Goal: Information Seeking & Learning: Find specific fact

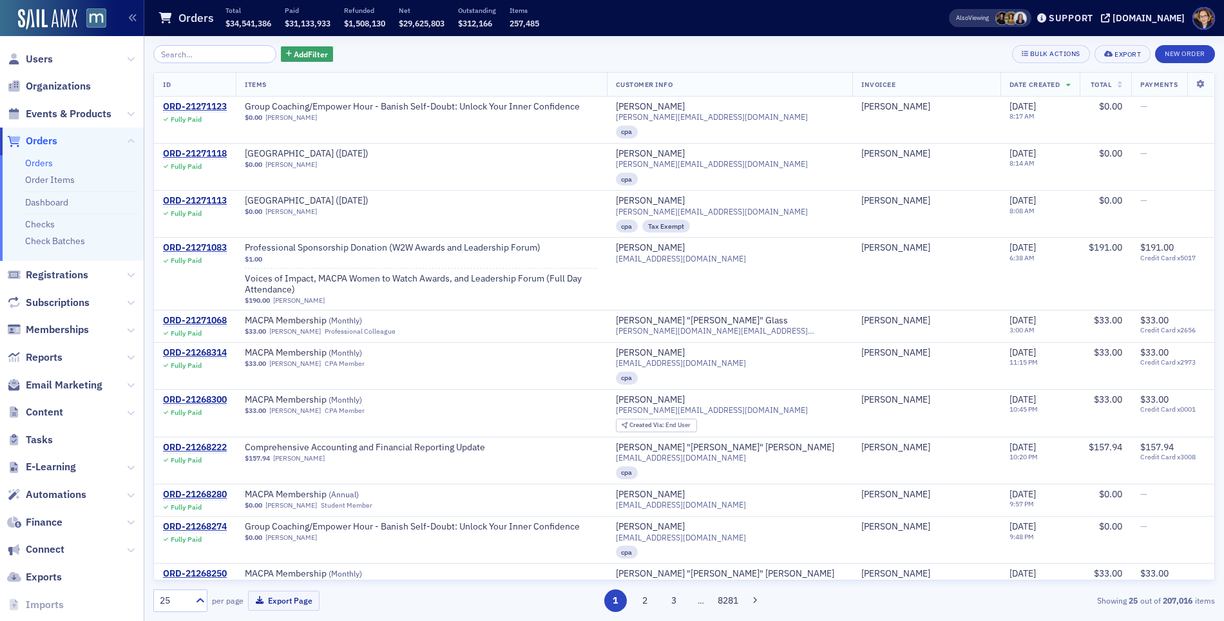
click at [611, 52] on div "Add Filter Bulk Actions Export New Order" at bounding box center [684, 54] width 1062 height 18
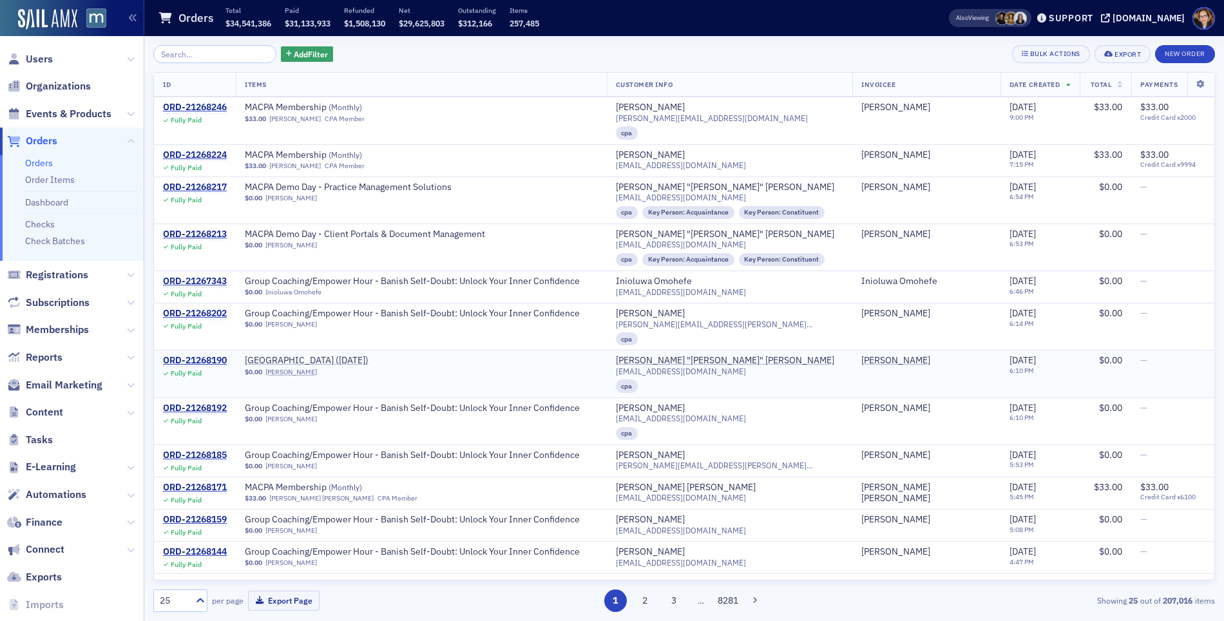
scroll to position [580, 0]
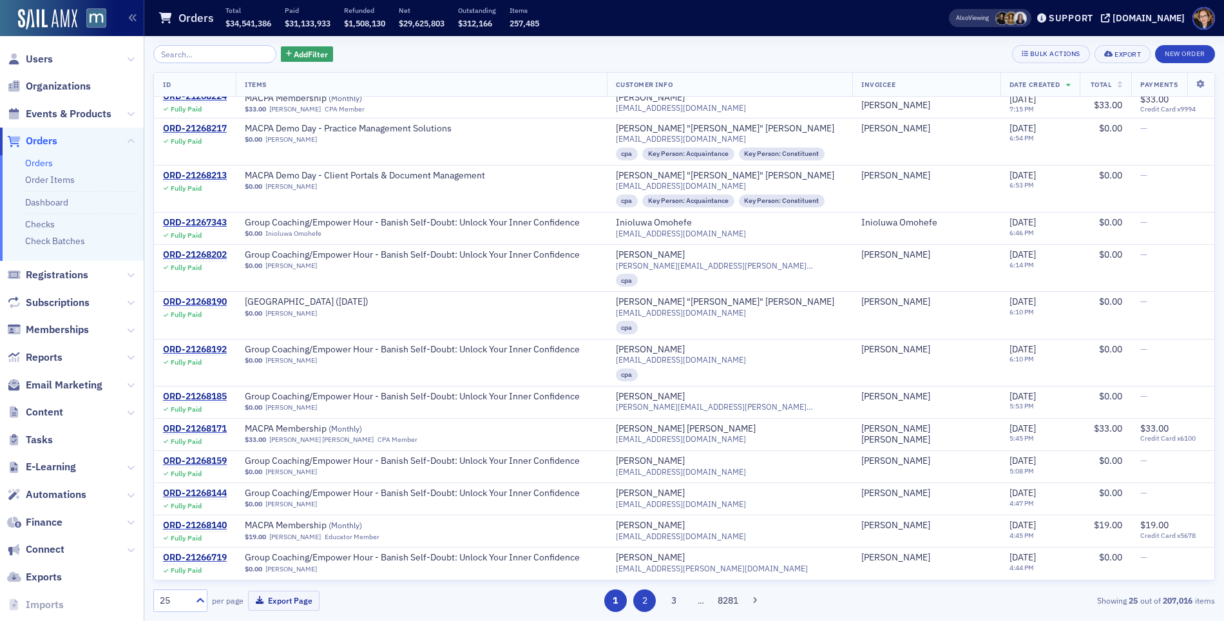
click at [637, 605] on button "2" at bounding box center [644, 600] width 23 height 23
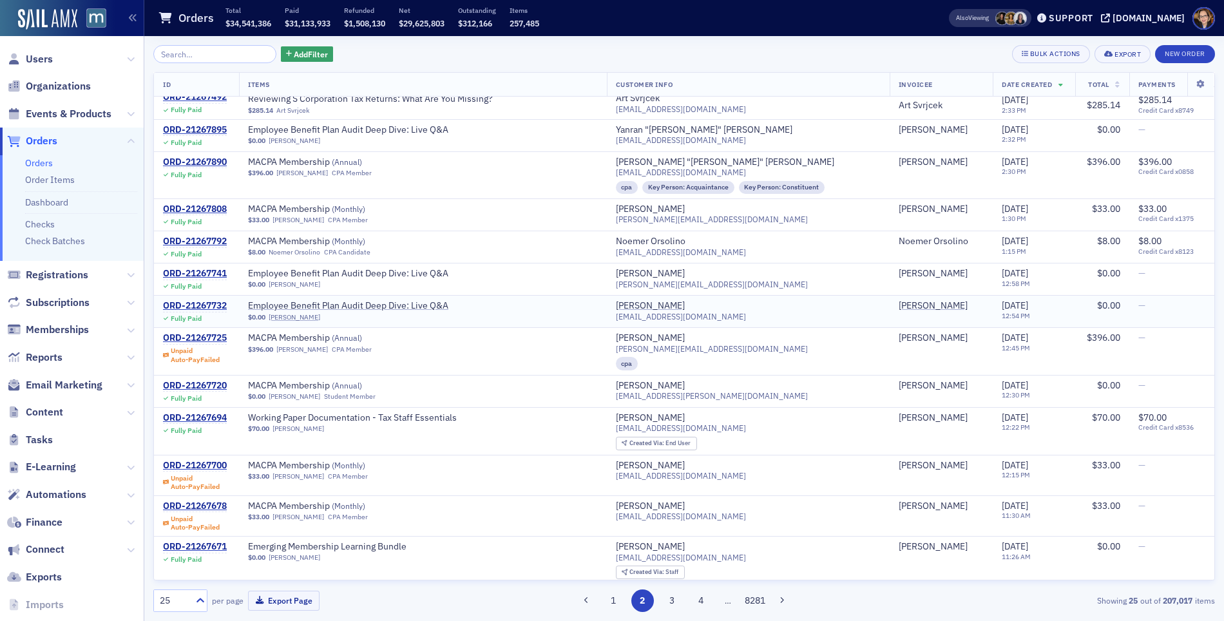
scroll to position [511, 0]
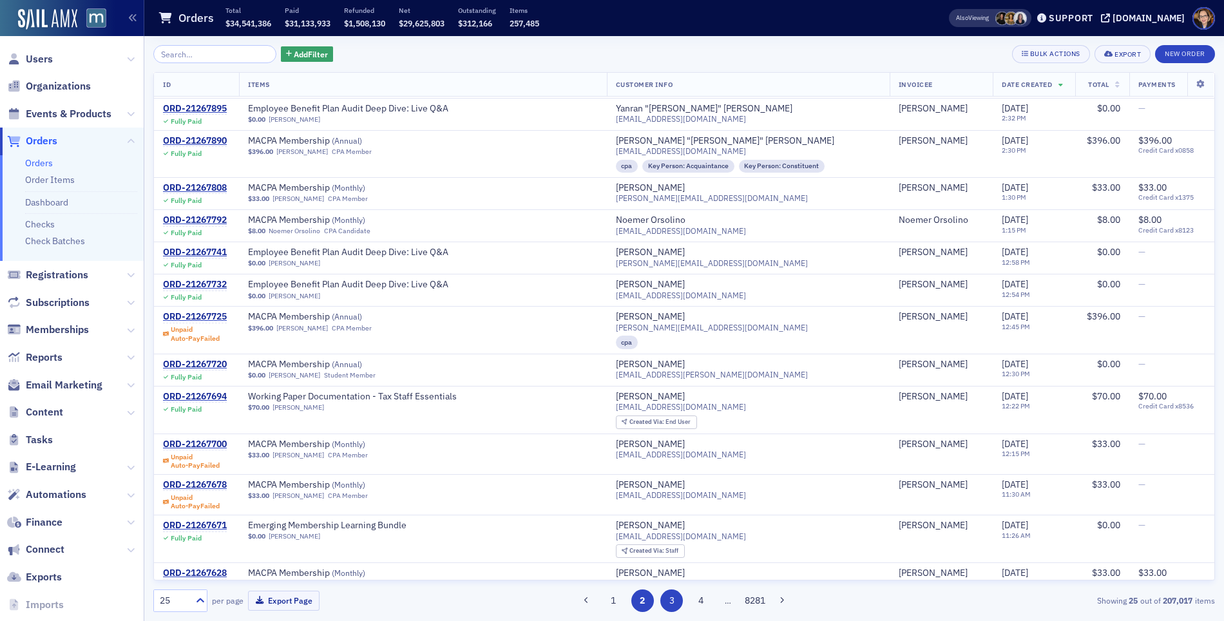
click at [671, 599] on button "3" at bounding box center [671, 600] width 23 height 23
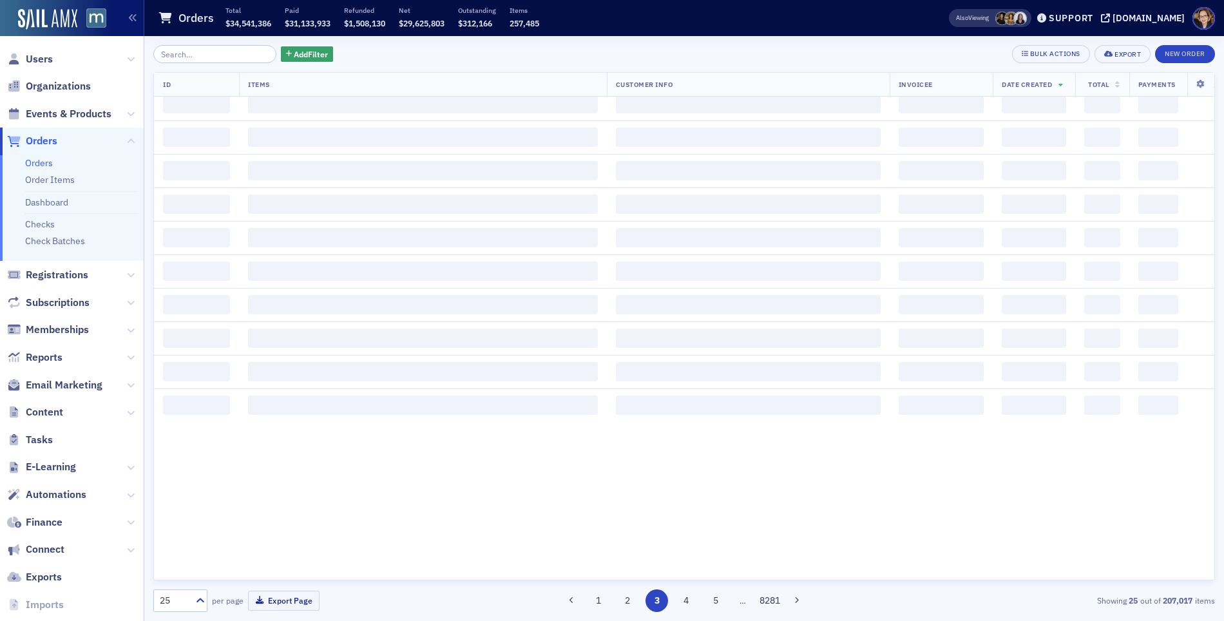
scroll to position [0, 0]
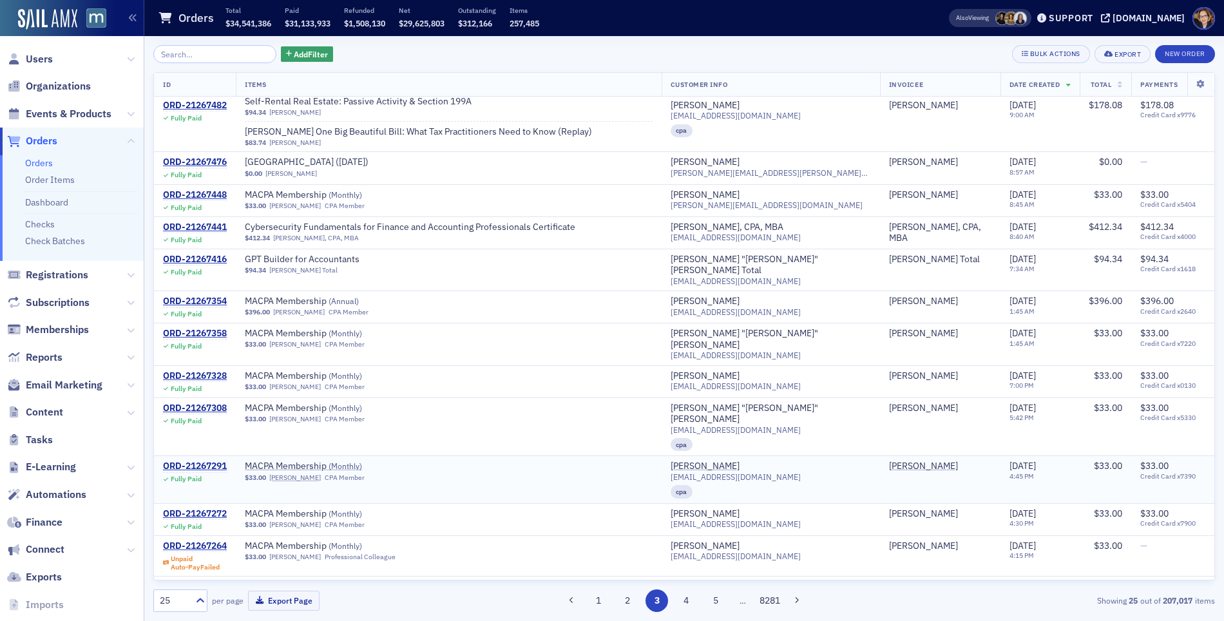
scroll to position [371, 0]
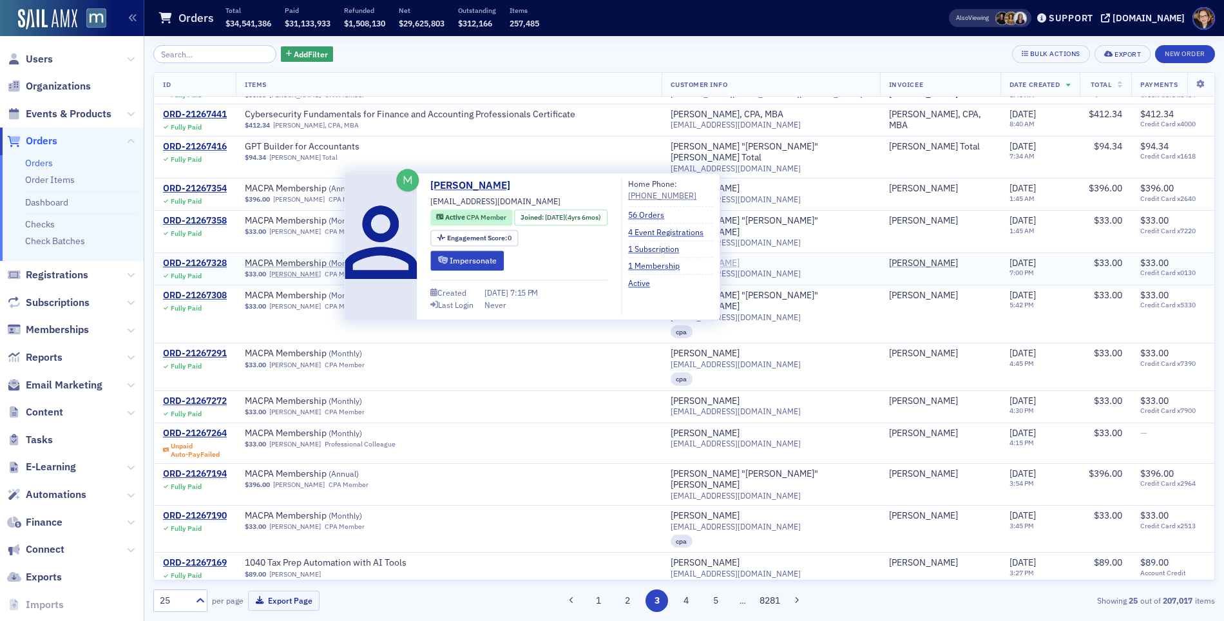
click at [739, 258] on div "Peter Chepkwony" at bounding box center [705, 264] width 69 height 12
click at [455, 184] on link "Peter Chepkwony" at bounding box center [475, 185] width 90 height 15
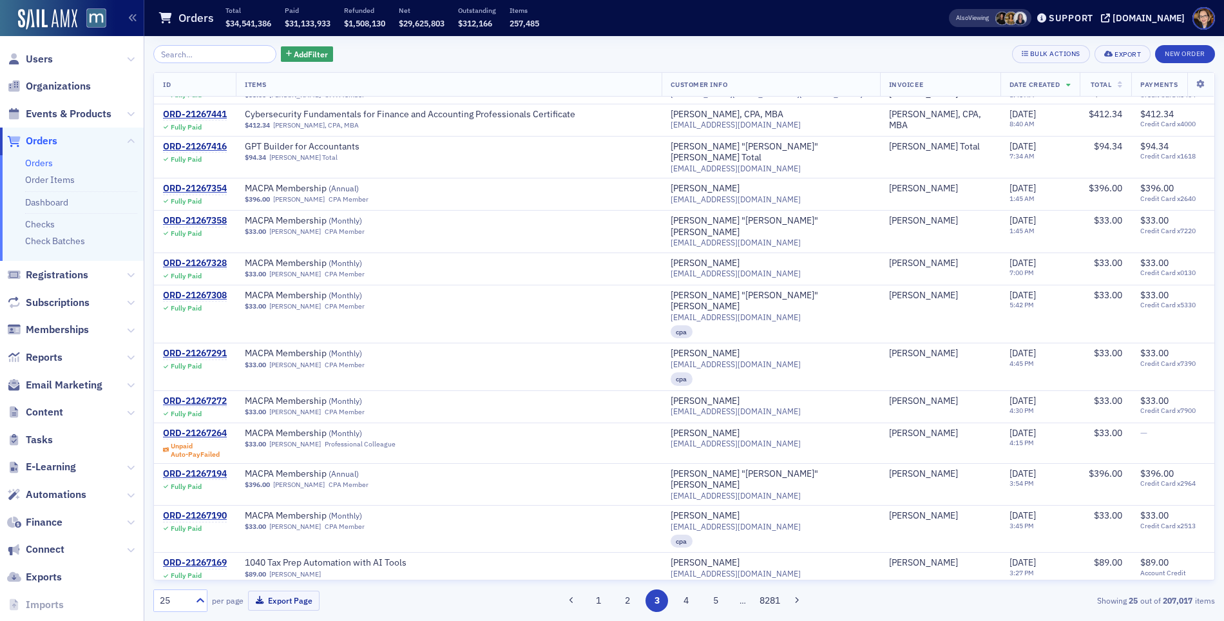
scroll to position [575, 0]
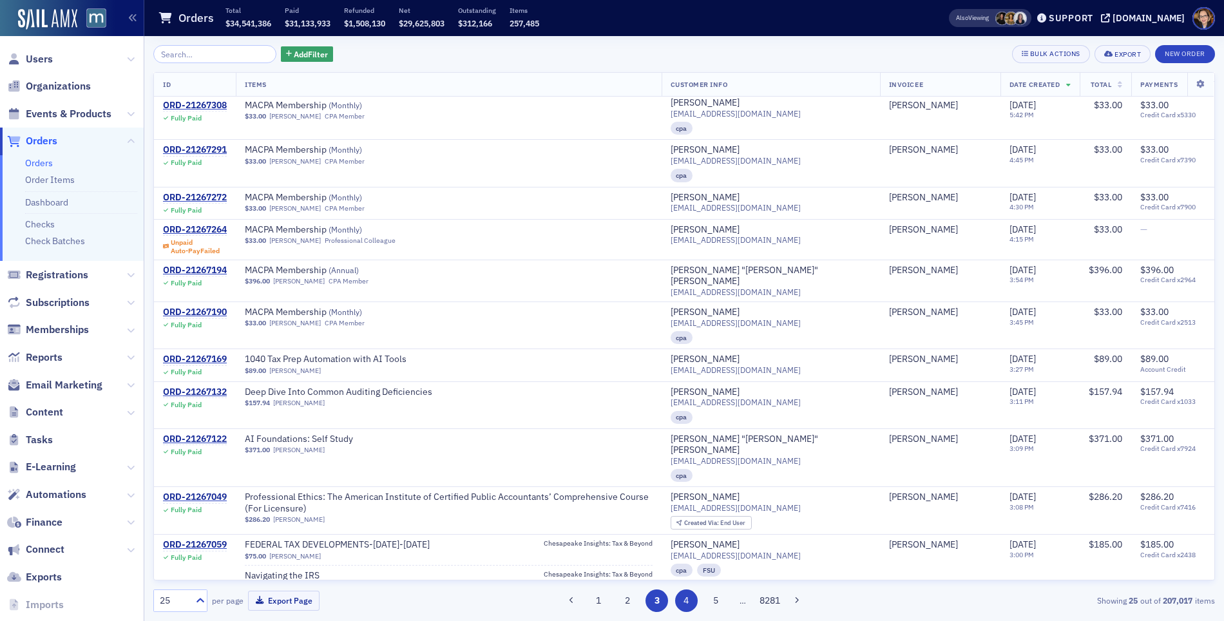
click at [682, 598] on button "4" at bounding box center [686, 600] width 23 height 23
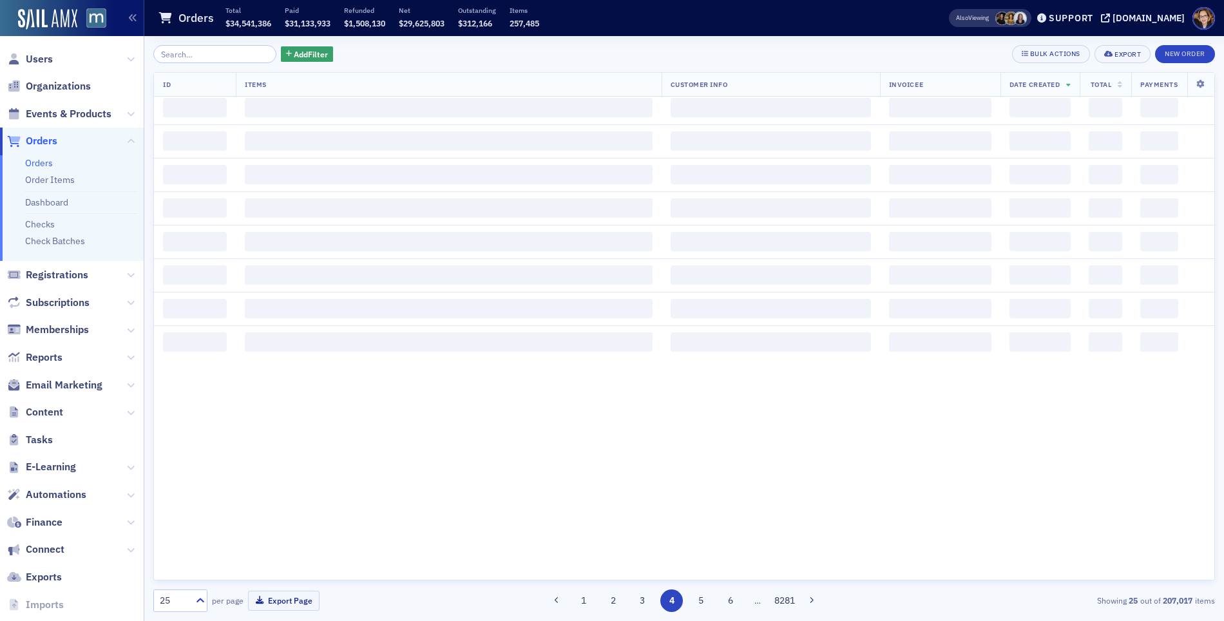
scroll to position [0, 0]
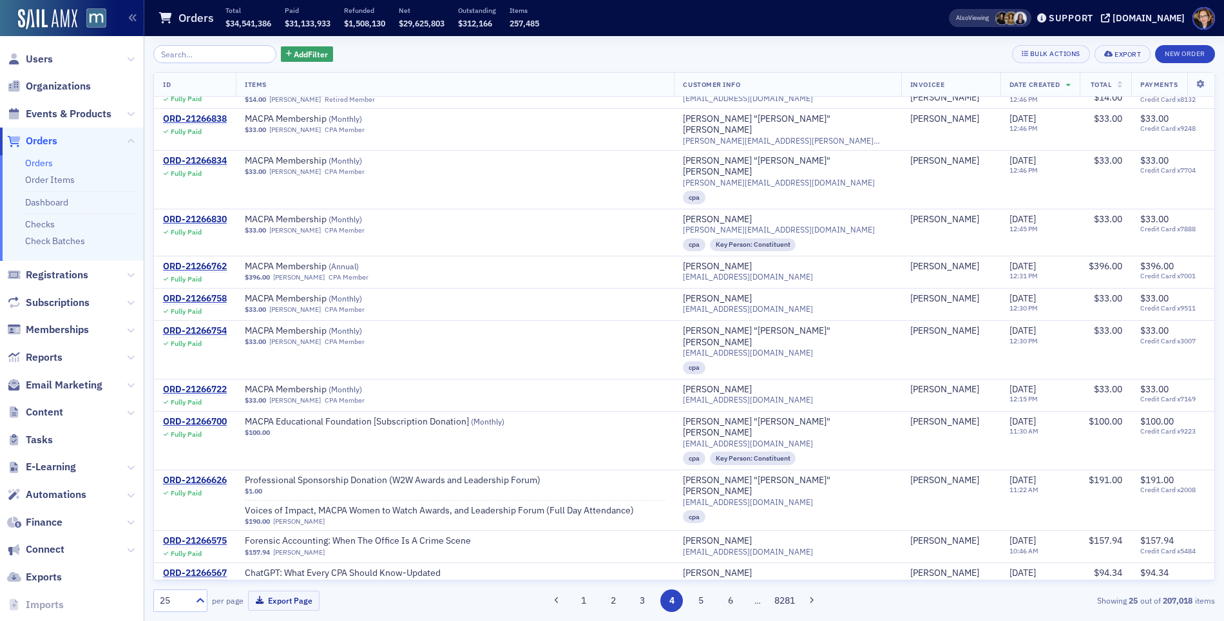
scroll to position [552, 0]
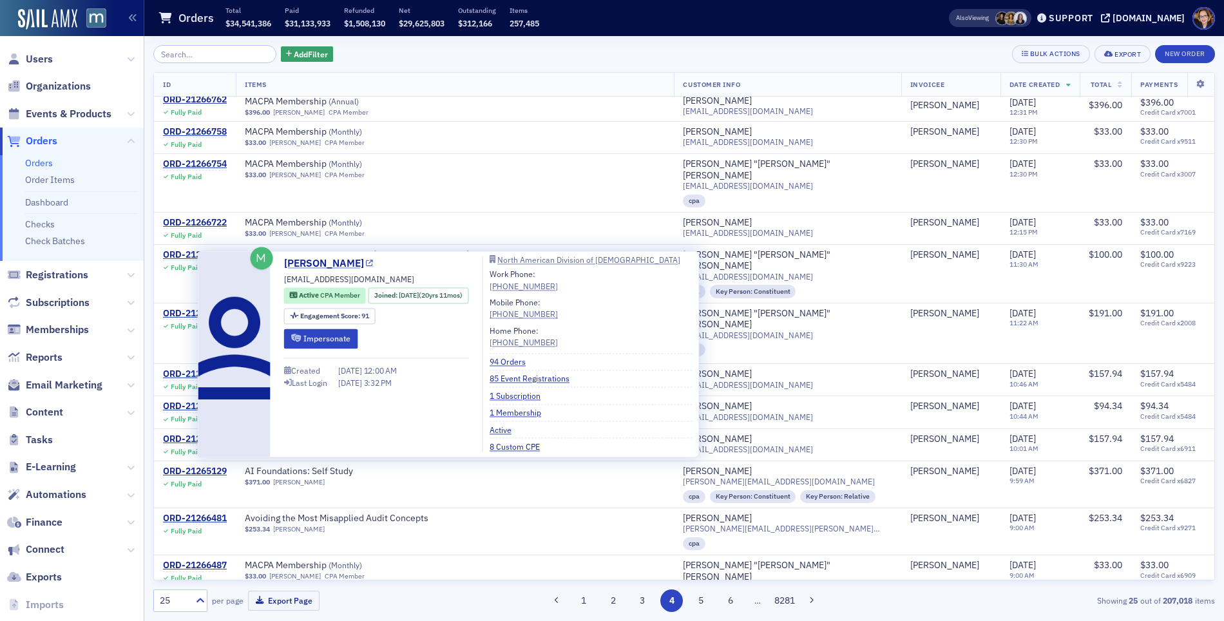
click at [331, 262] on link "Lynette Montoute" at bounding box center [329, 263] width 90 height 15
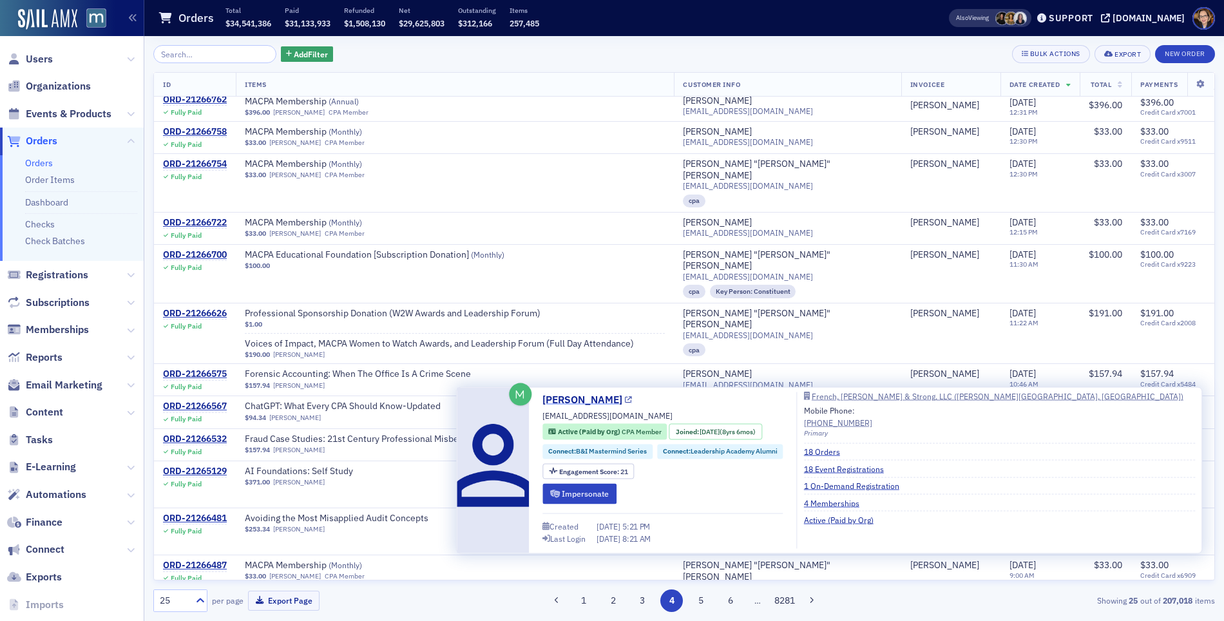
click at [566, 402] on link "[PERSON_NAME]" at bounding box center [587, 399] width 90 height 15
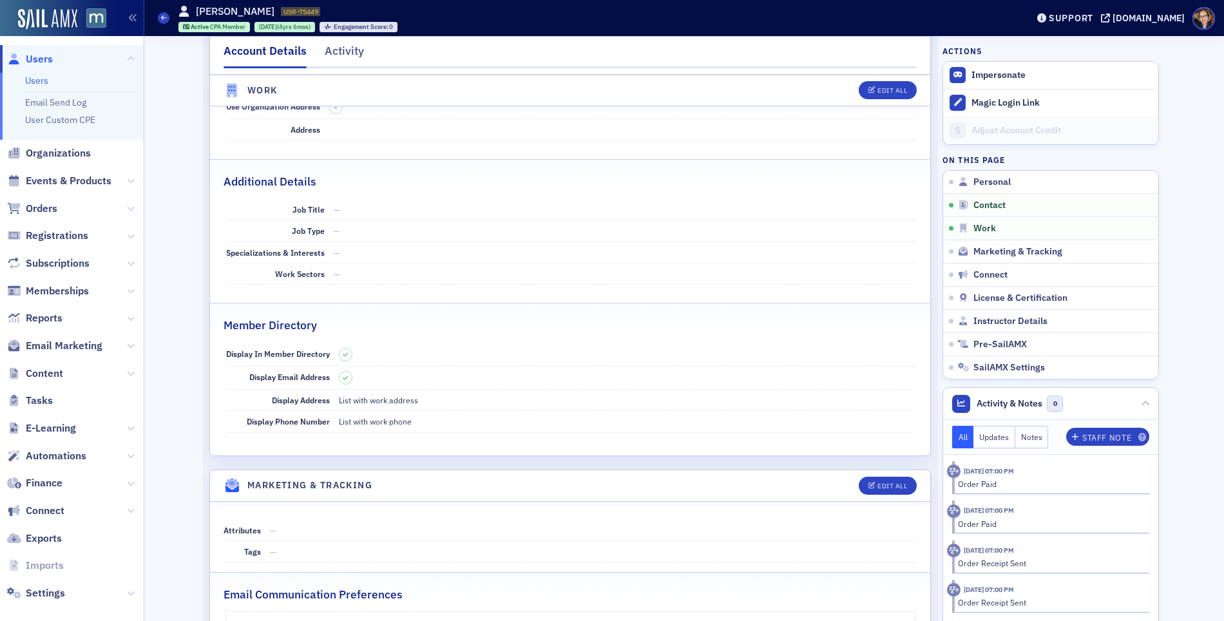
scroll to position [713, 0]
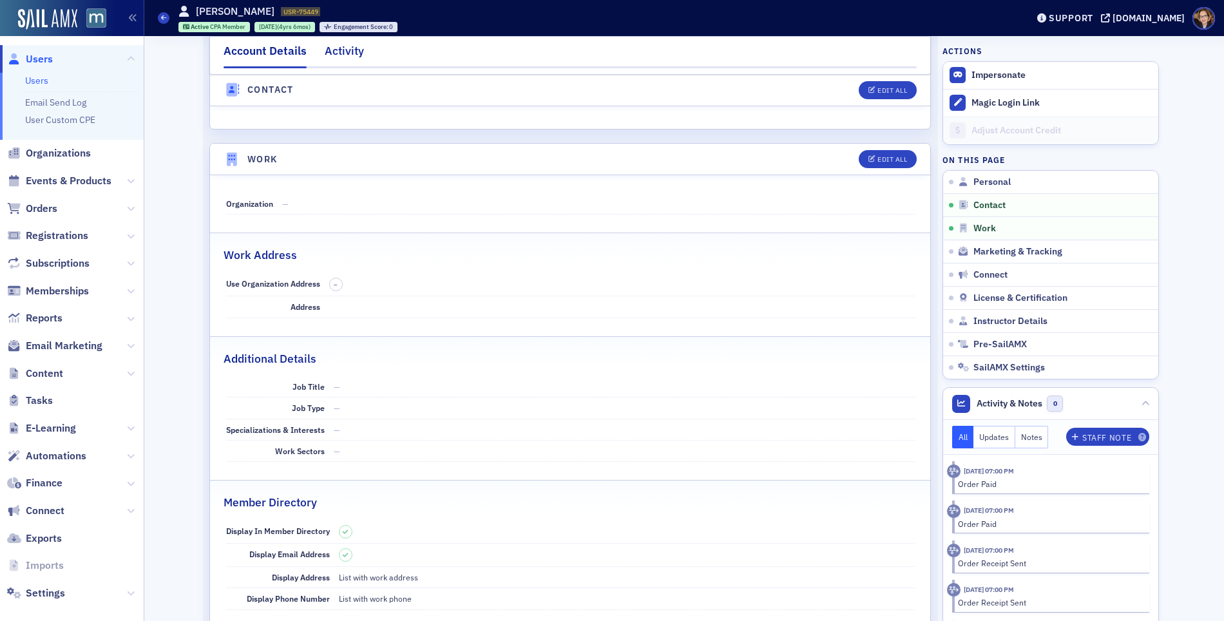
click at [336, 52] on div "Activity" at bounding box center [344, 55] width 39 height 24
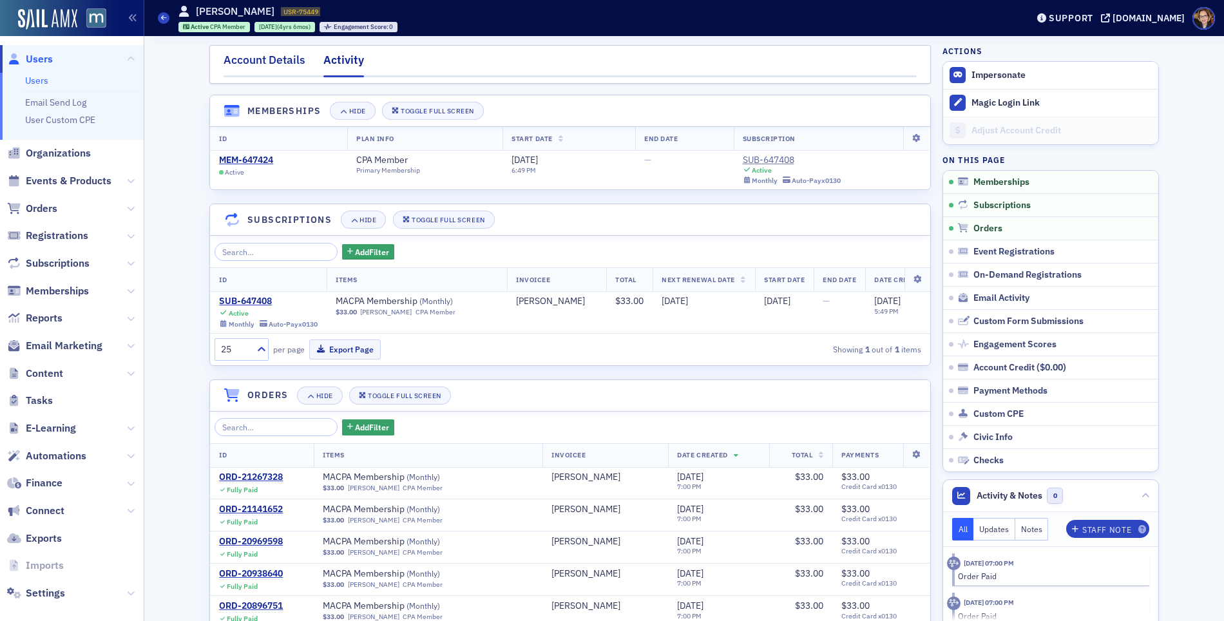
click at [260, 57] on div "Account Details" at bounding box center [265, 64] width 82 height 24
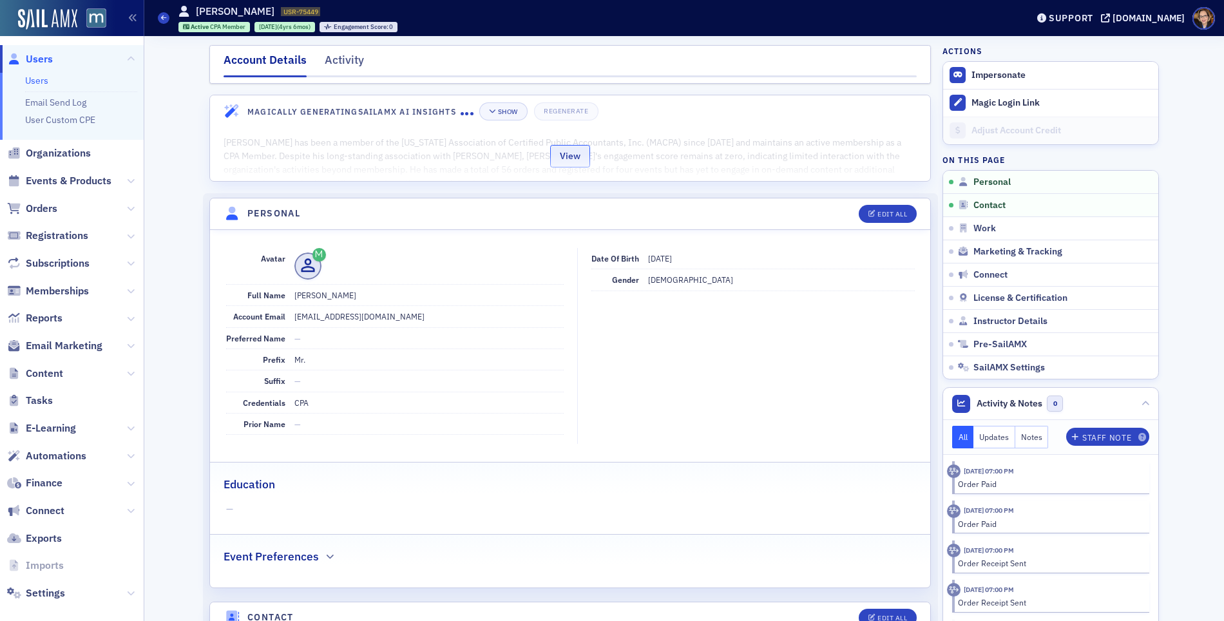
click at [560, 158] on button "View" at bounding box center [570, 156] width 40 height 23
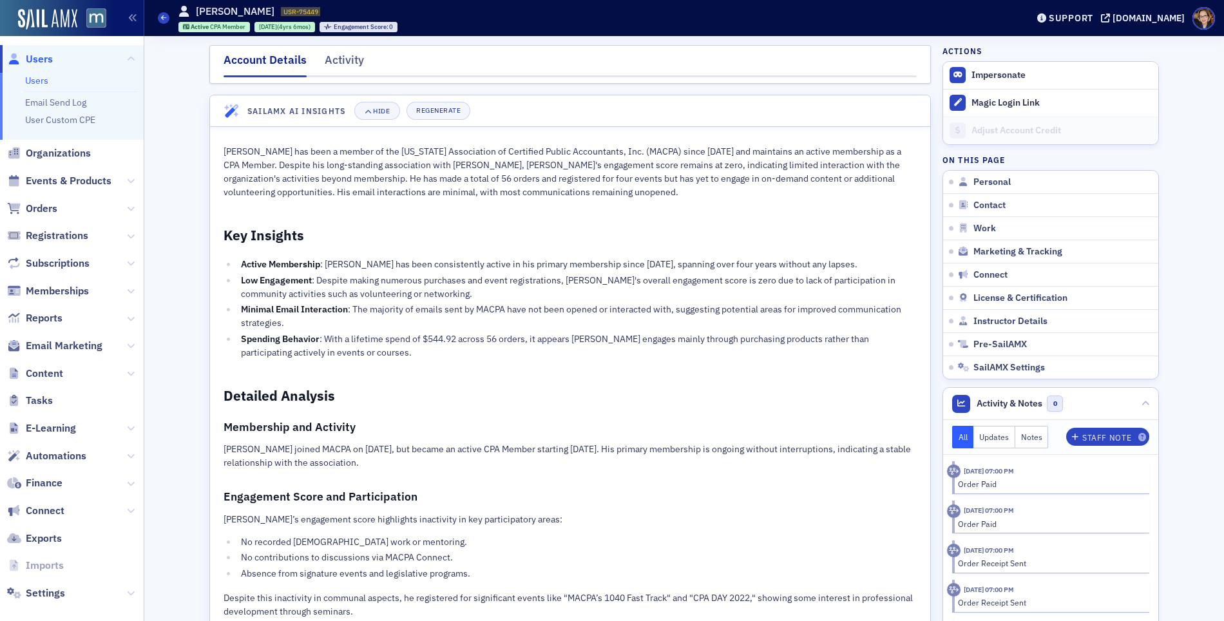
click at [338, 58] on div "Activity" at bounding box center [344, 64] width 39 height 24
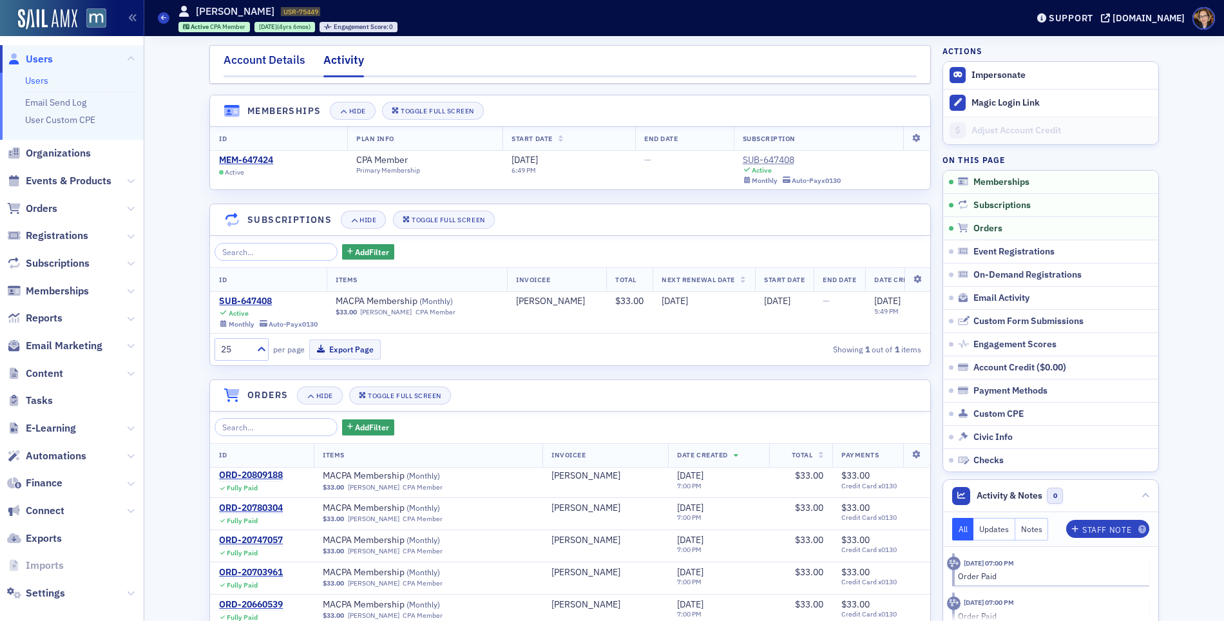
click at [254, 60] on div "Account Details" at bounding box center [265, 64] width 82 height 24
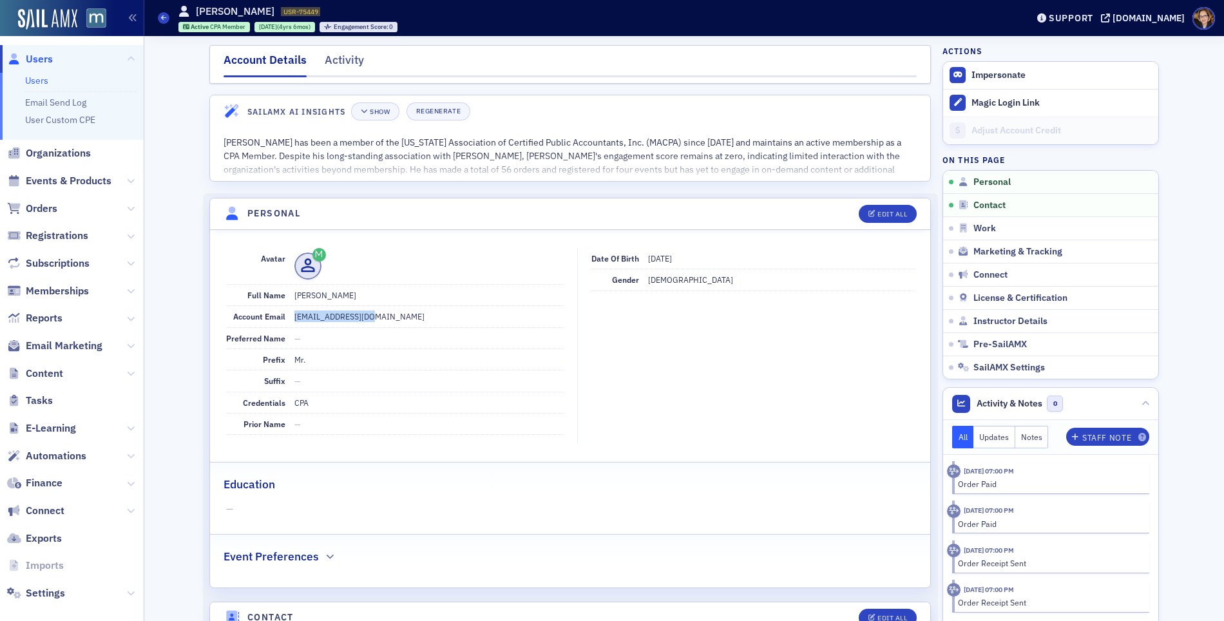
drag, startPoint x: 375, startPoint y: 313, endPoint x: 288, endPoint y: 316, distance: 87.0
click at [294, 316] on dd "nimeamua@gmail.com" at bounding box center [428, 316] width 269 height 21
copy dd "nimeamua@gmail.com"
drag, startPoint x: 359, startPoint y: 295, endPoint x: 301, endPoint y: 297, distance: 58.0
click at [301, 297] on dd "Mr. Peter Chepkwony" at bounding box center [428, 295] width 269 height 21
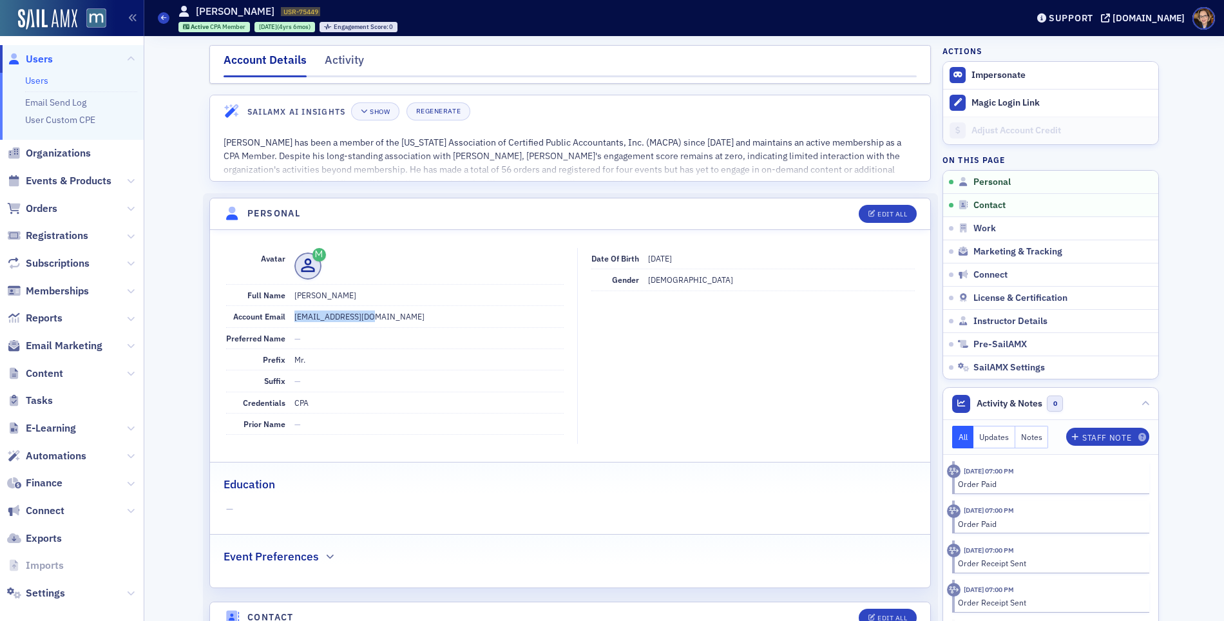
copy dd "Peter Chepkwony"
click at [345, 312] on dd "nimeamua@gmail.com" at bounding box center [428, 316] width 269 height 21
copy dd "nimeamua@gmail.com"
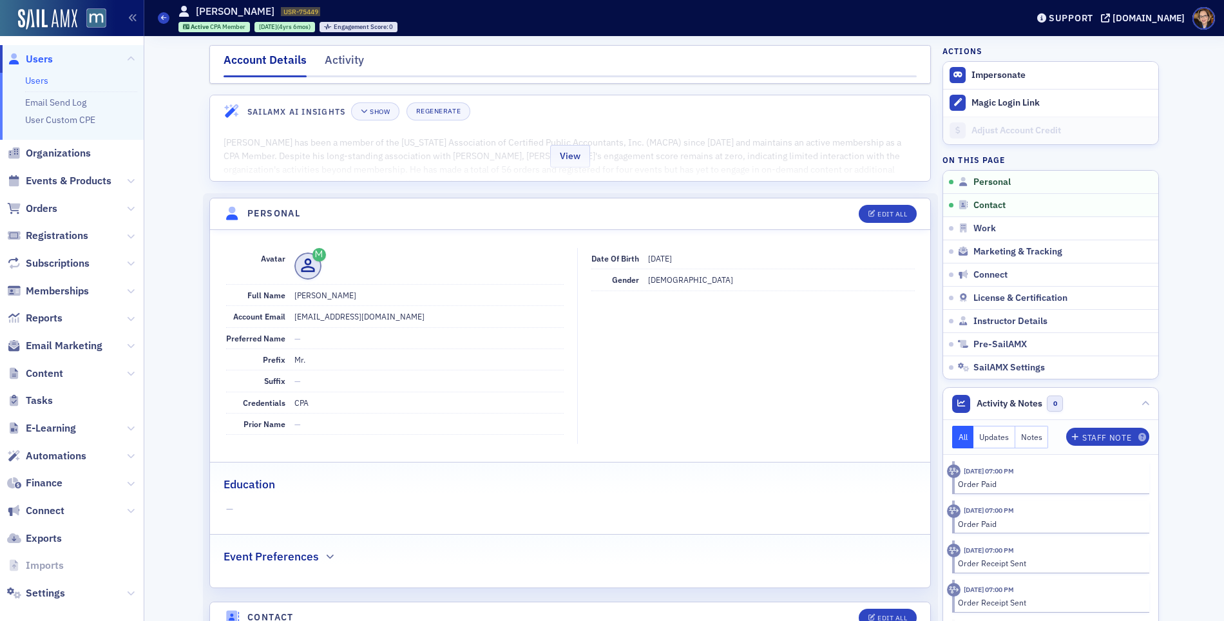
click at [679, 166] on div "View" at bounding box center [570, 154] width 720 height 54
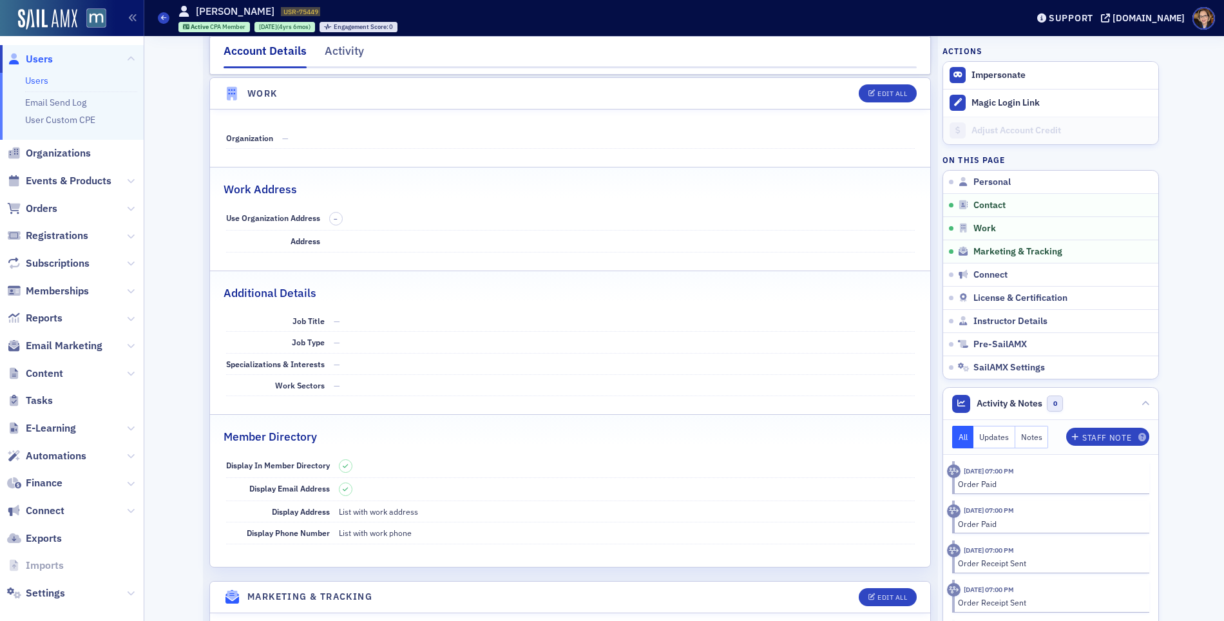
scroll to position [1713, 0]
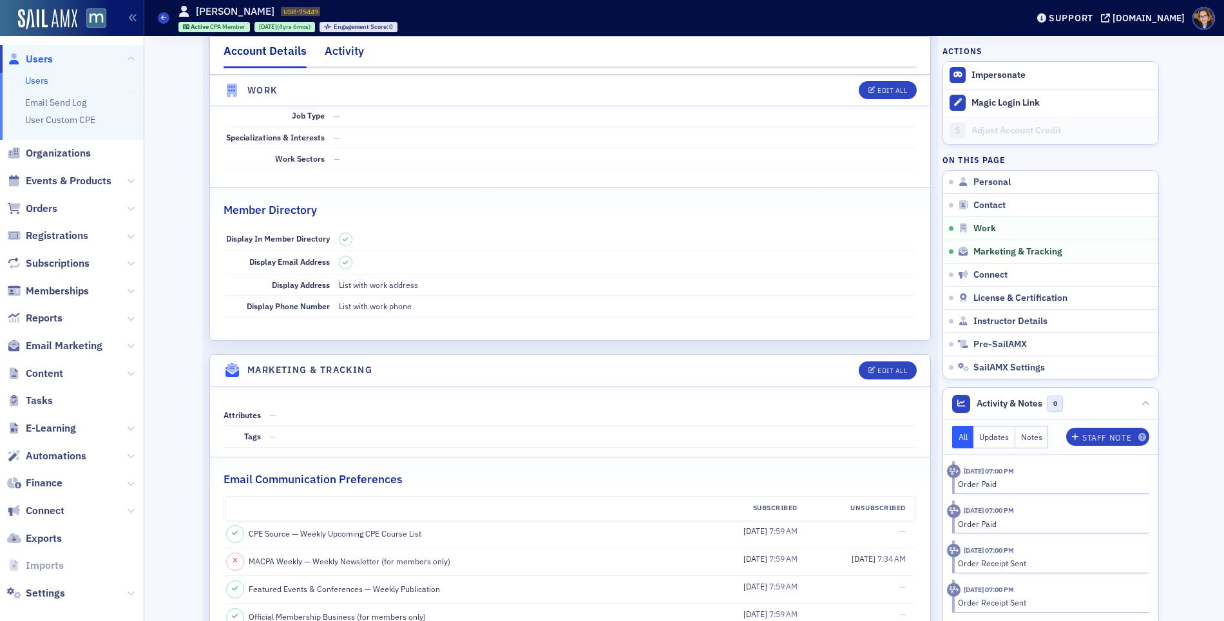
click at [343, 52] on div "Activity" at bounding box center [344, 55] width 39 height 24
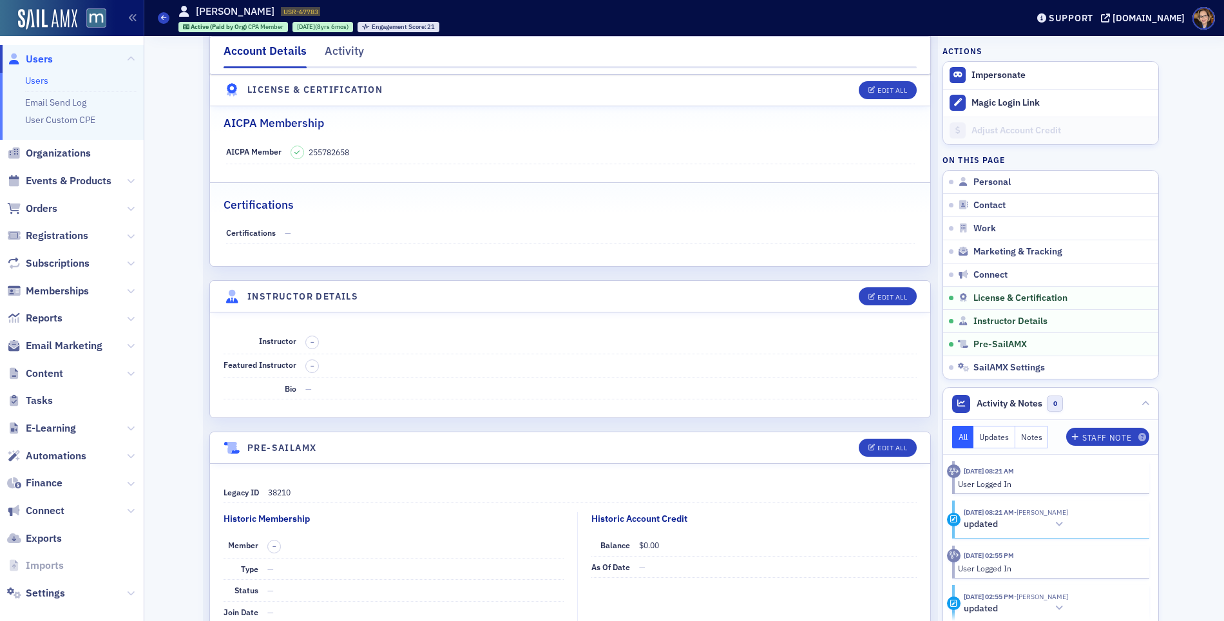
scroll to position [1892, 0]
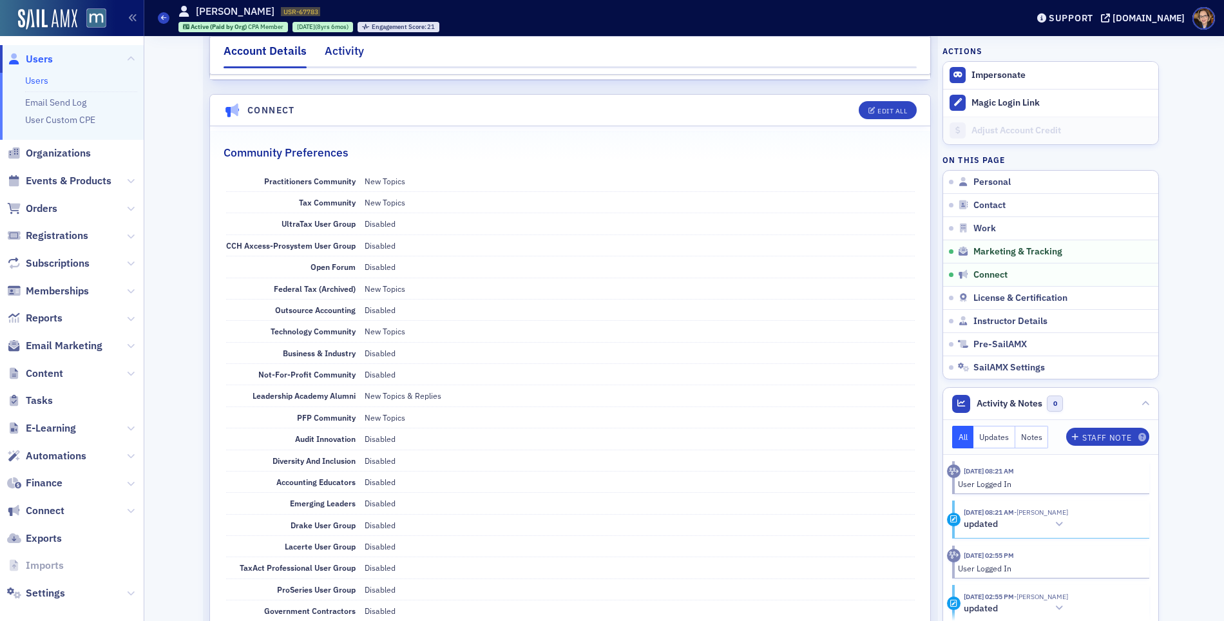
click at [336, 52] on div "Activity" at bounding box center [344, 55] width 39 height 24
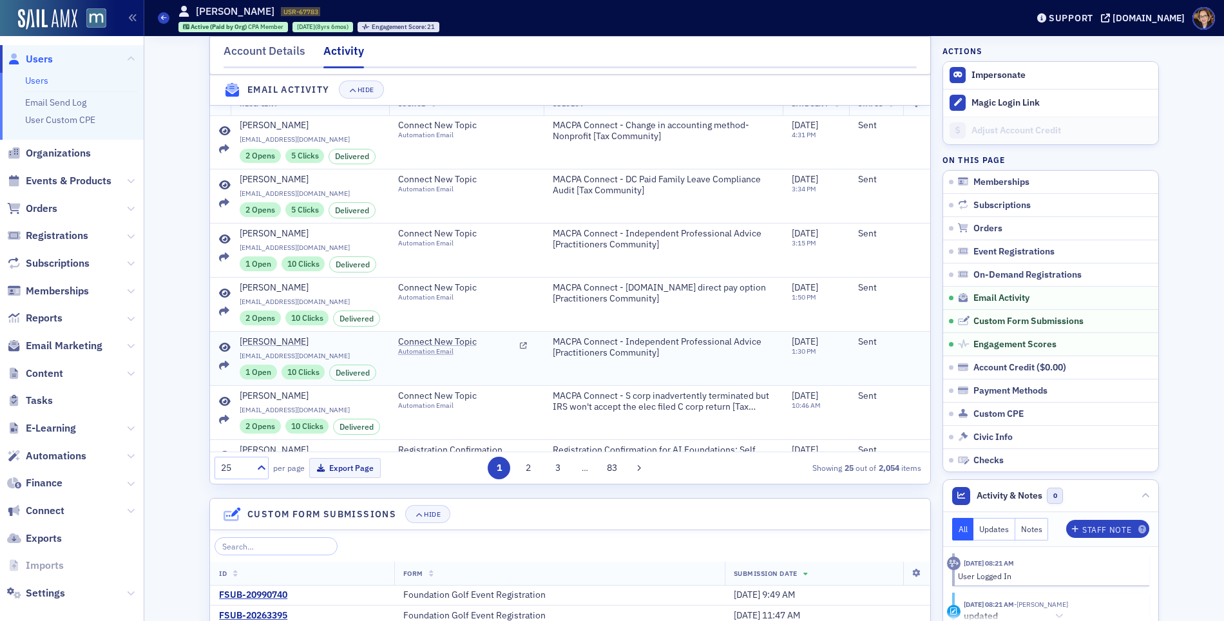
scroll to position [1276, 0]
